Goal: Information Seeking & Learning: Learn about a topic

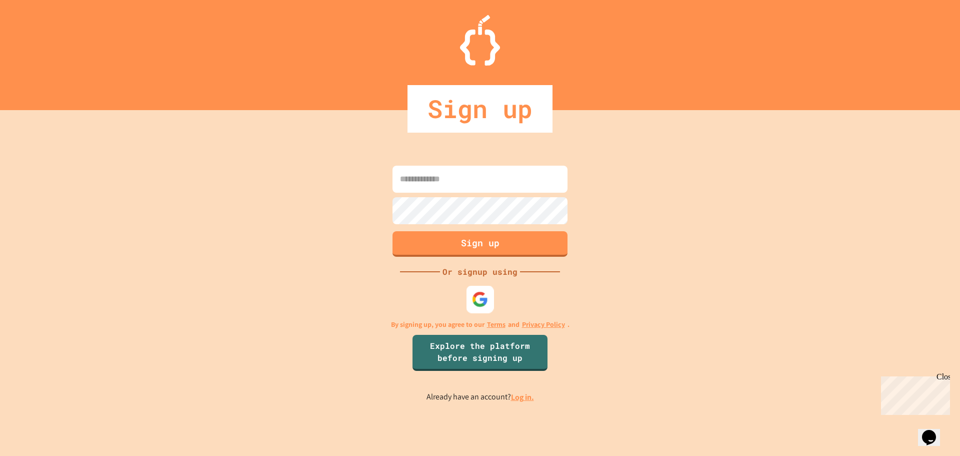
click at [468, 304] on div at bounding box center [481, 299] width 28 height 28
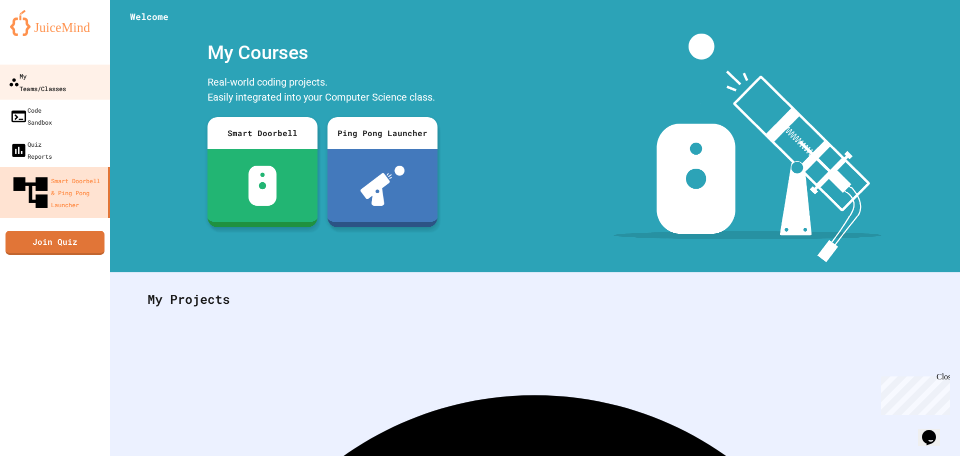
click at [66, 76] on div "My Teams/Classes" at bounding box center [38, 82] width 58 height 25
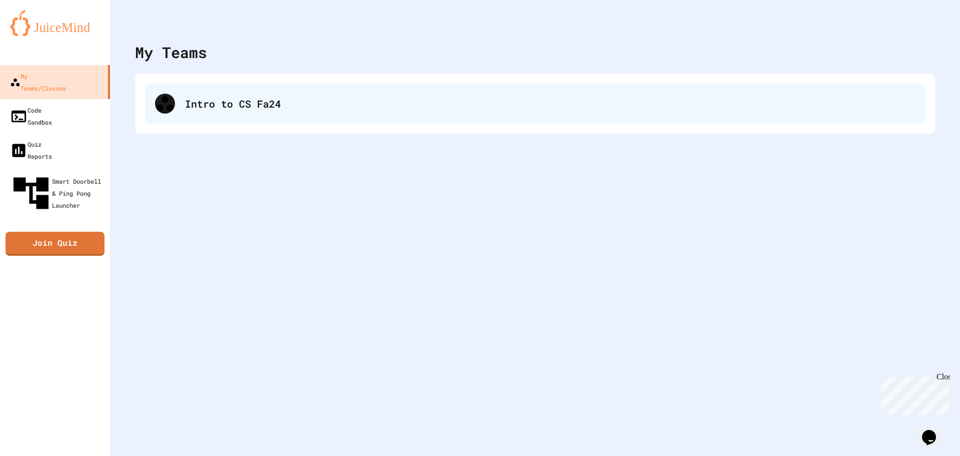
click at [235, 113] on div "Intro to CS Fa24" at bounding box center [535, 104] width 780 height 40
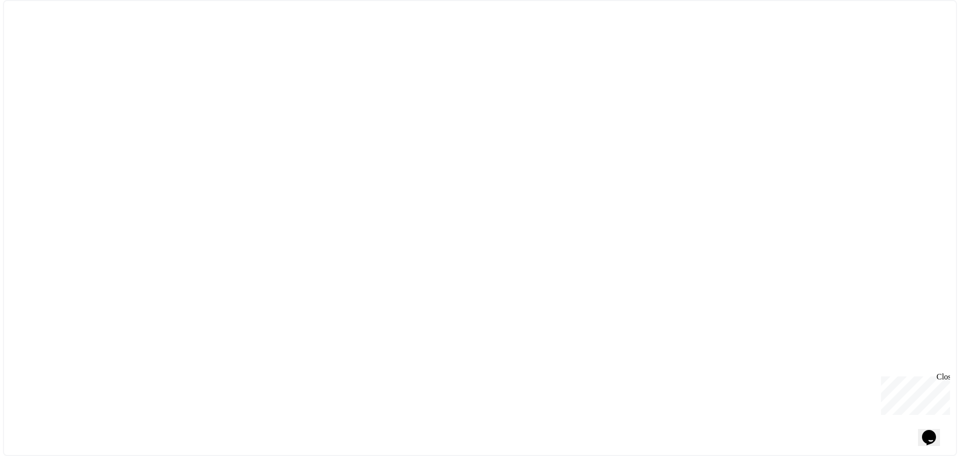
click at [235, 113] on div at bounding box center [480, 228] width 954 height 456
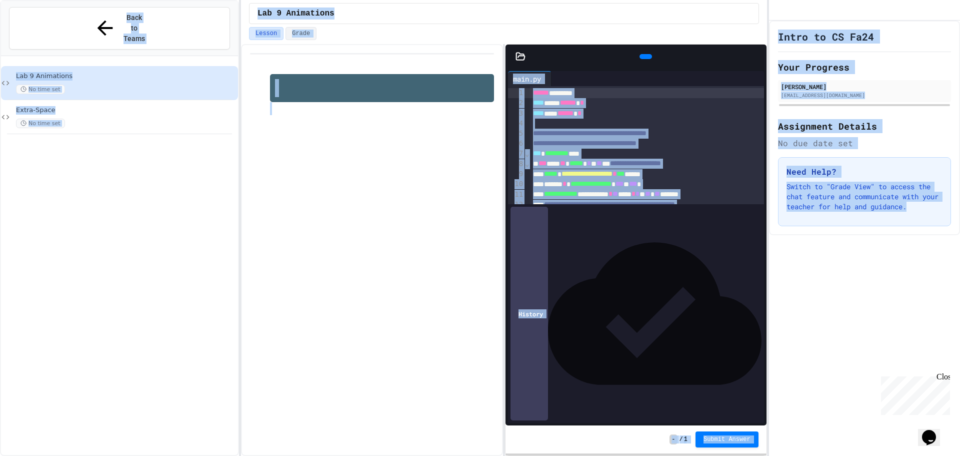
click at [162, 156] on div "Lab 9 Animations No time set Extra-Space No time set" at bounding box center [119, 266] width 237 height 412
click at [380, 217] on div at bounding box center [372, 250] width 262 height 412
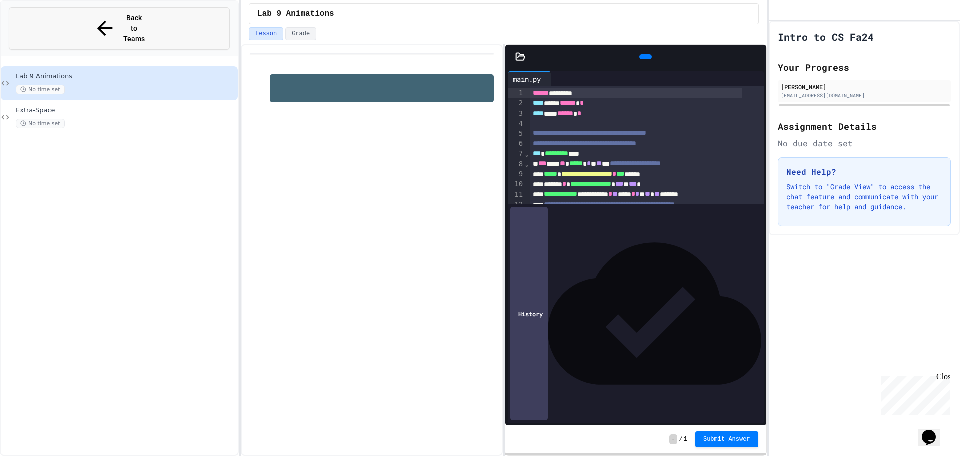
click at [94, 13] on div "Back to Teams" at bounding box center [120, 29] width 53 height 32
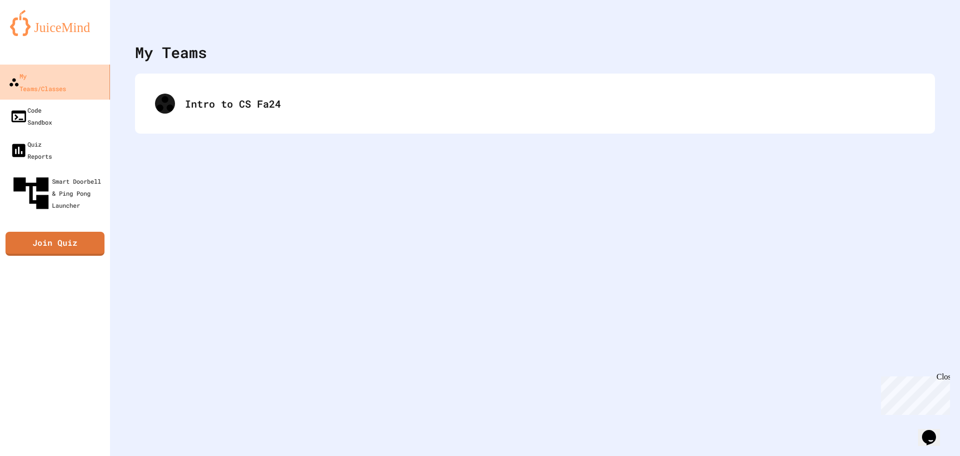
click at [65, 85] on link "My Teams/Classes" at bounding box center [55, 82] width 114 height 35
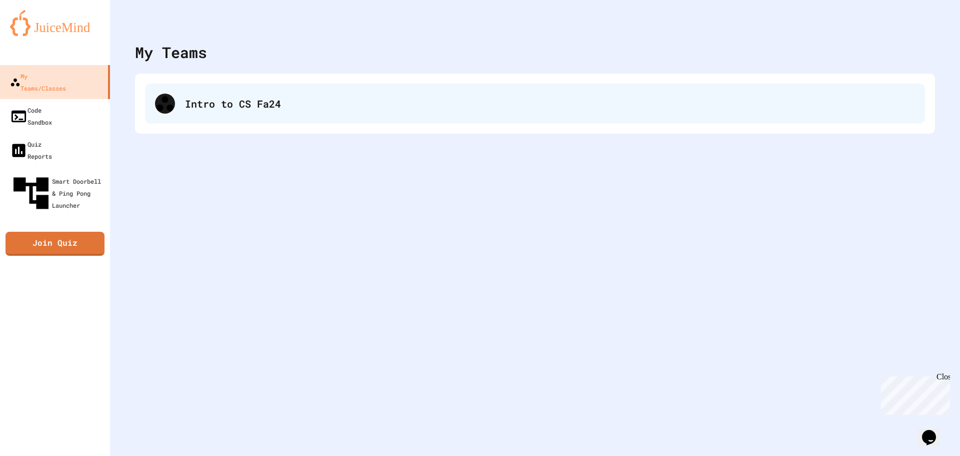
click at [202, 109] on div "Intro to CS Fa24" at bounding box center [550, 103] width 730 height 15
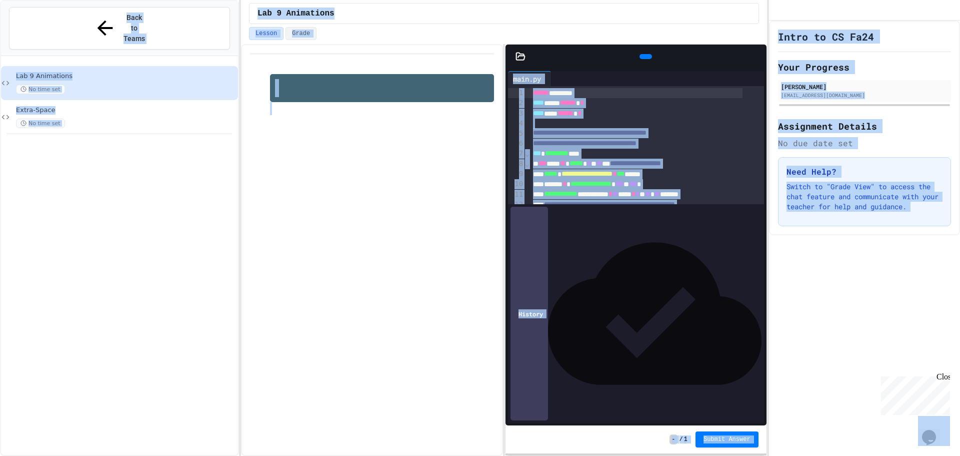
click at [152, 72] on div "Lab 9 Animations No time set" at bounding box center [126, 83] width 220 height 22
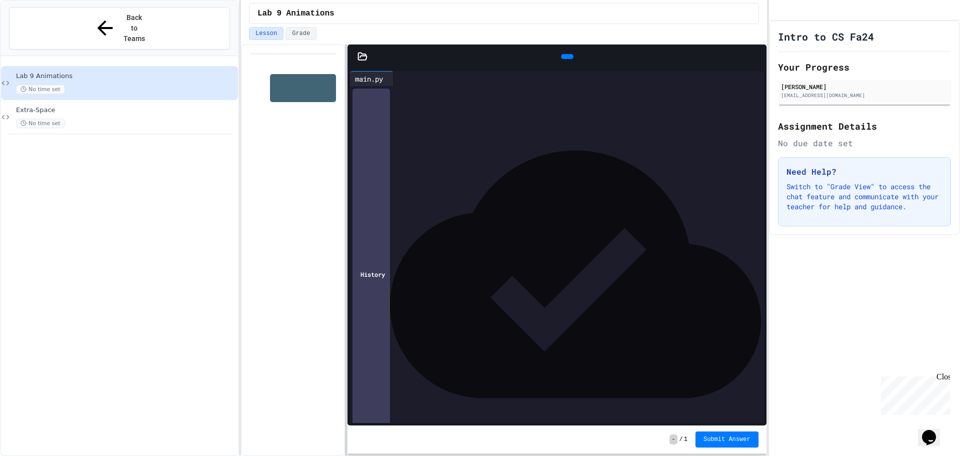
click at [344, 156] on div "**********" at bounding box center [504, 250] width 526 height 412
click at [134, 21] on span "Back to Teams" at bounding box center [135, 29] width 24 height 32
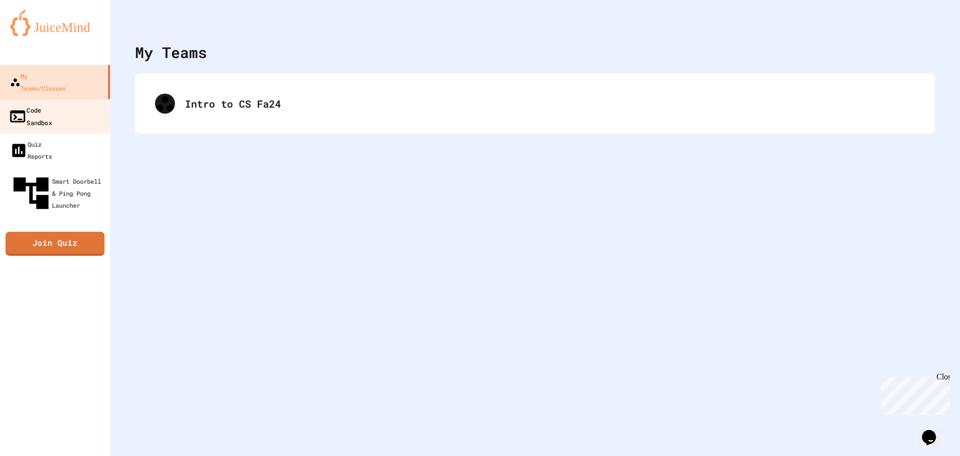
click at [79, 99] on link "Code Sandbox" at bounding box center [55, 116] width 114 height 35
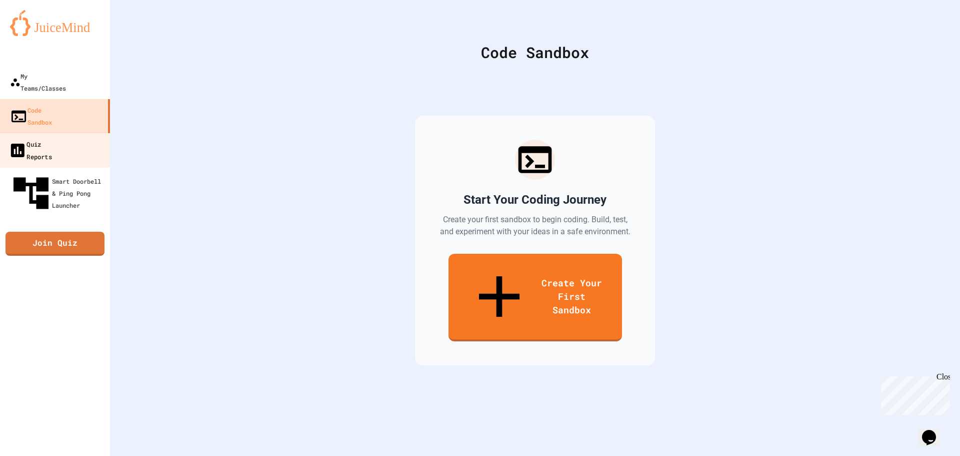
click at [84, 133] on link "Quiz Reports" at bounding box center [55, 150] width 114 height 35
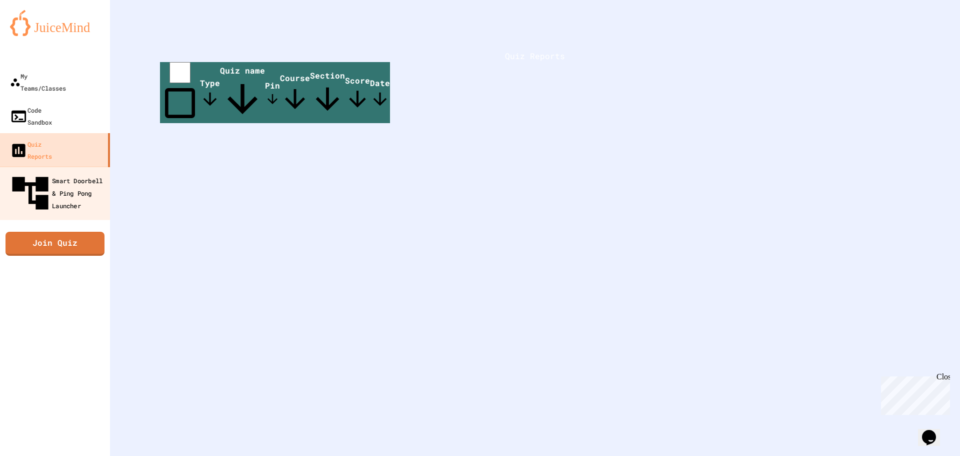
click at [82, 172] on div "Smart Doorbell & Ping Pong Launcher" at bounding box center [58, 194] width 99 height 44
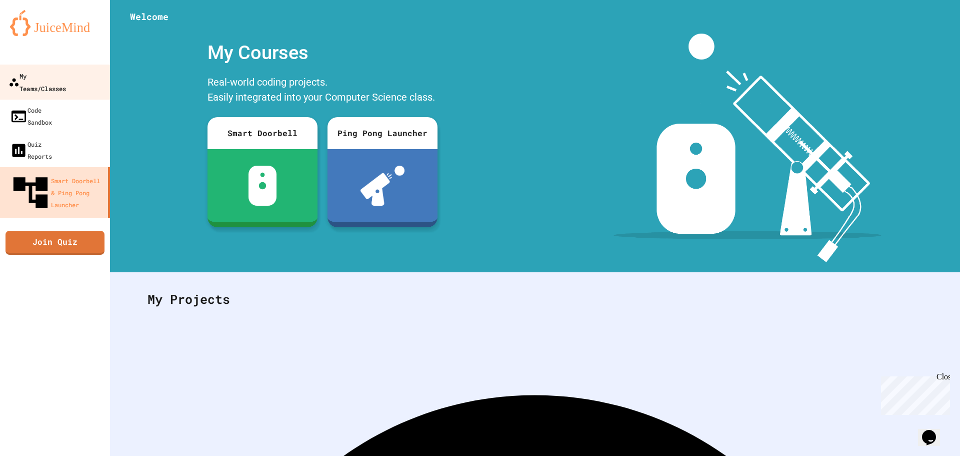
click at [66, 76] on div "My Teams/Classes" at bounding box center [38, 82] width 58 height 25
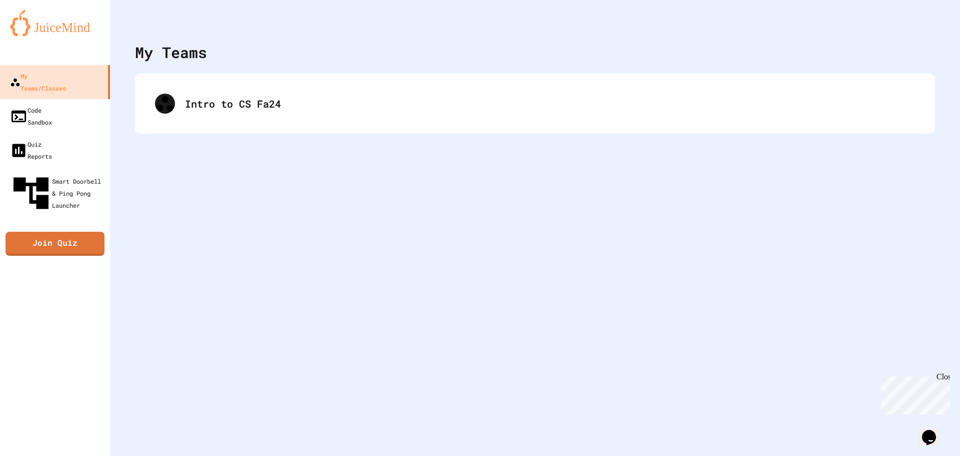
click at [234, 131] on div "Intro to CS Fa24" at bounding box center [535, 104] width 800 height 60
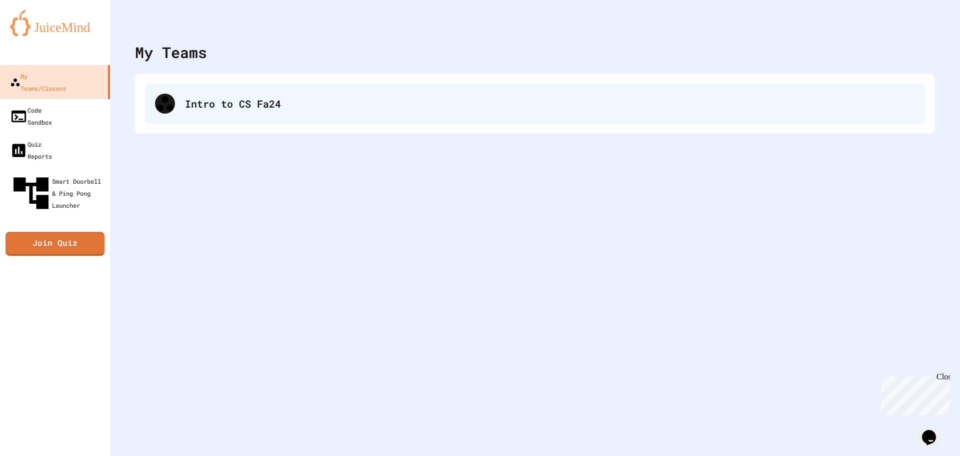
click at [235, 113] on div "Intro to CS Fa24" at bounding box center [535, 104] width 780 height 40
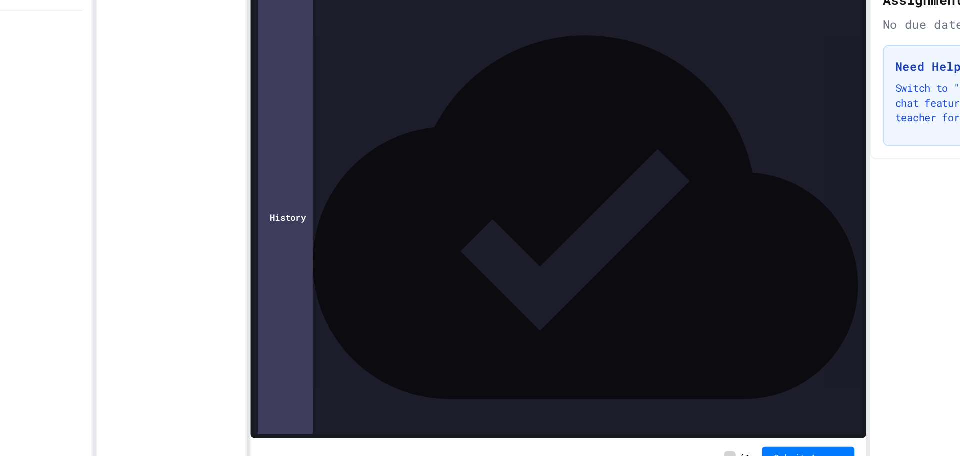
click at [453, 324] on span "**********" at bounding box center [432, 325] width 41 height 7
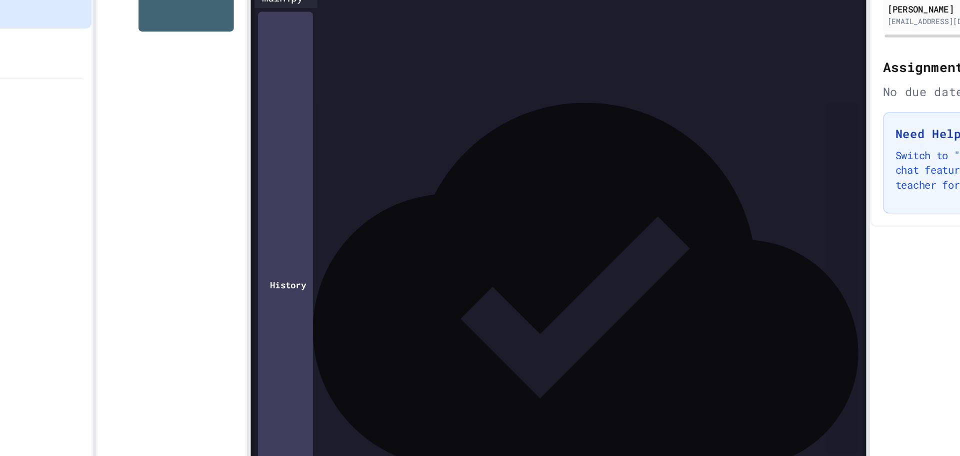
scroll to position [747, 0]
drag, startPoint x: 374, startPoint y: 157, endPoint x: 431, endPoint y: 152, distance: 57.2
click at [431, 152] on div "*** ********* ****" at bounding box center [557, 155] width 372 height 10
click at [444, 155] on div "*** ********* ****" at bounding box center [557, 155] width 372 height 10
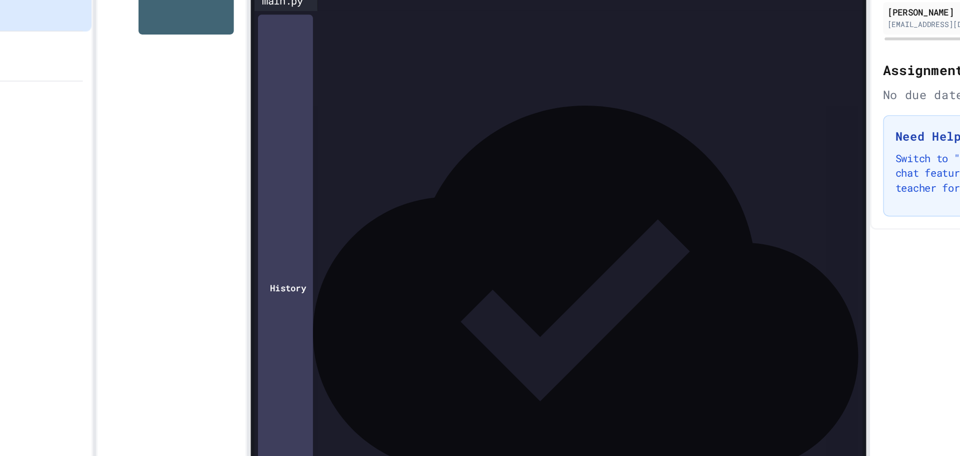
scroll to position [624, 0]
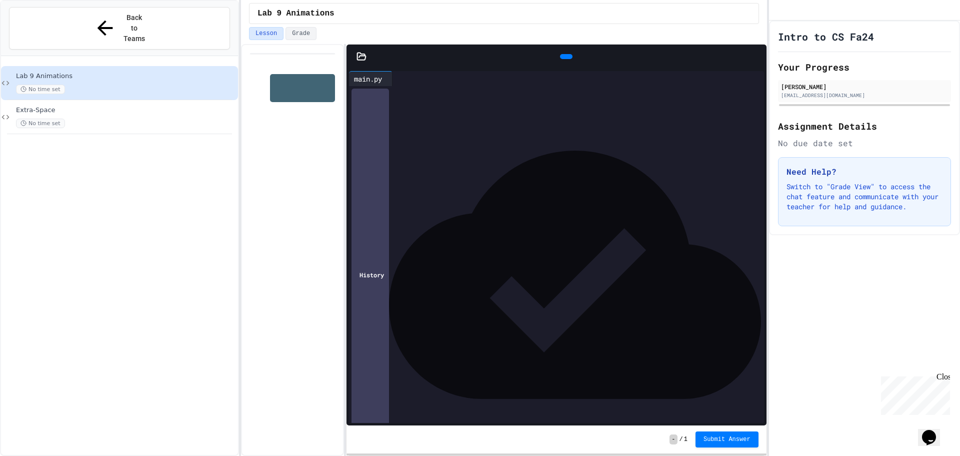
click at [149, 72] on span "Lab 9 Animations" at bounding box center [126, 76] width 220 height 9
click at [146, 106] on span "Extra-Space" at bounding box center [126, 110] width 220 height 9
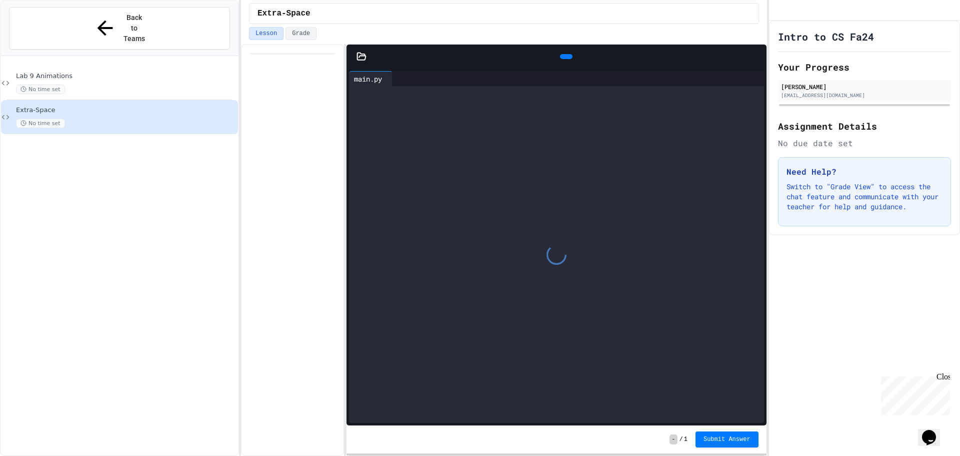
click at [360, 59] on icon at bounding box center [362, 57] width 10 height 10
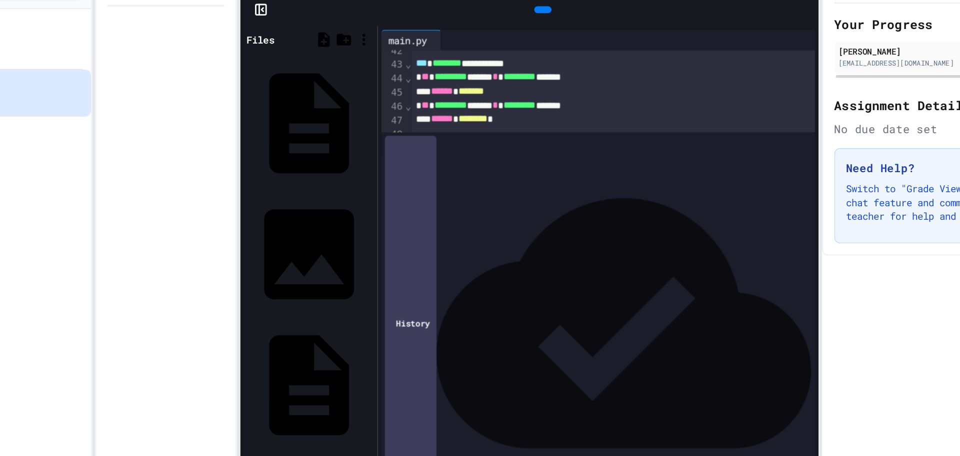
scroll to position [423, 0]
click at [449, 146] on div "48" at bounding box center [457, 147] width 17 height 10
